Goal: Information Seeking & Learning: Check status

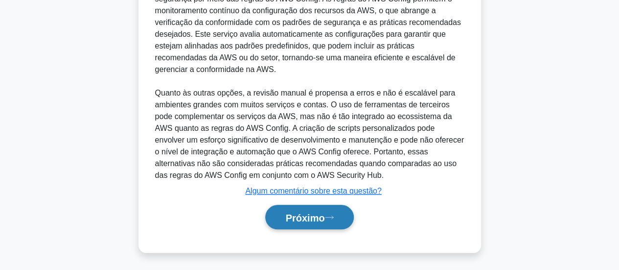
click at [313, 216] on font "Próximo" at bounding box center [304, 217] width 39 height 11
